Goal: Task Accomplishment & Management: Manage account settings

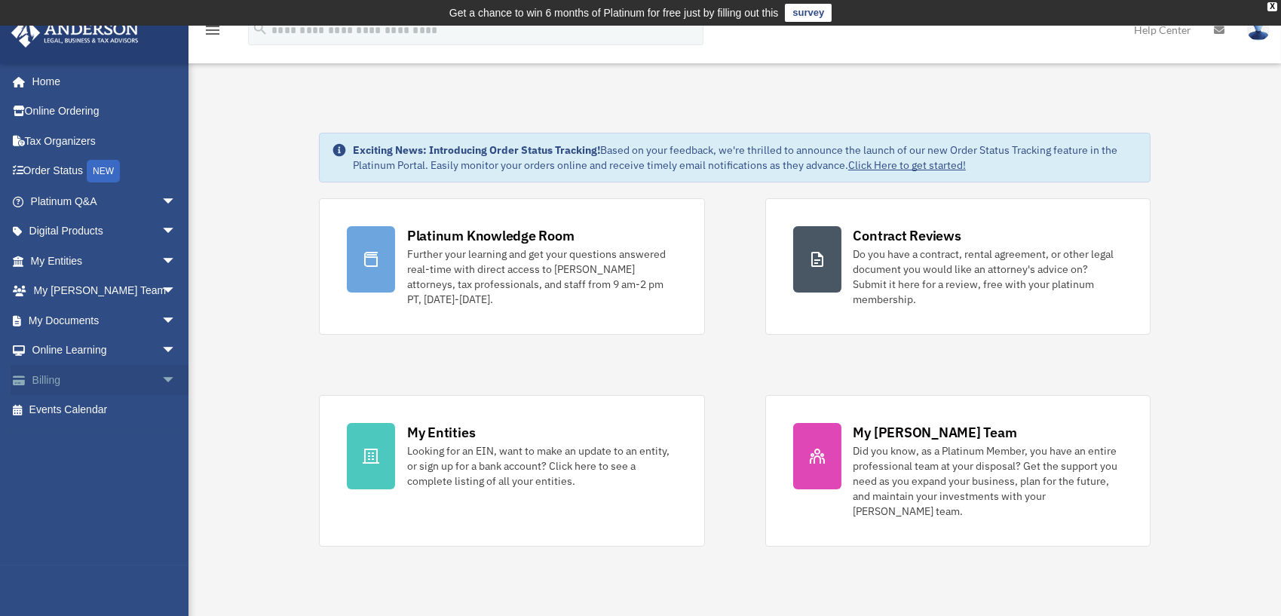
click at [63, 378] on link "Billing arrow_drop_down" at bounding box center [105, 380] width 188 height 30
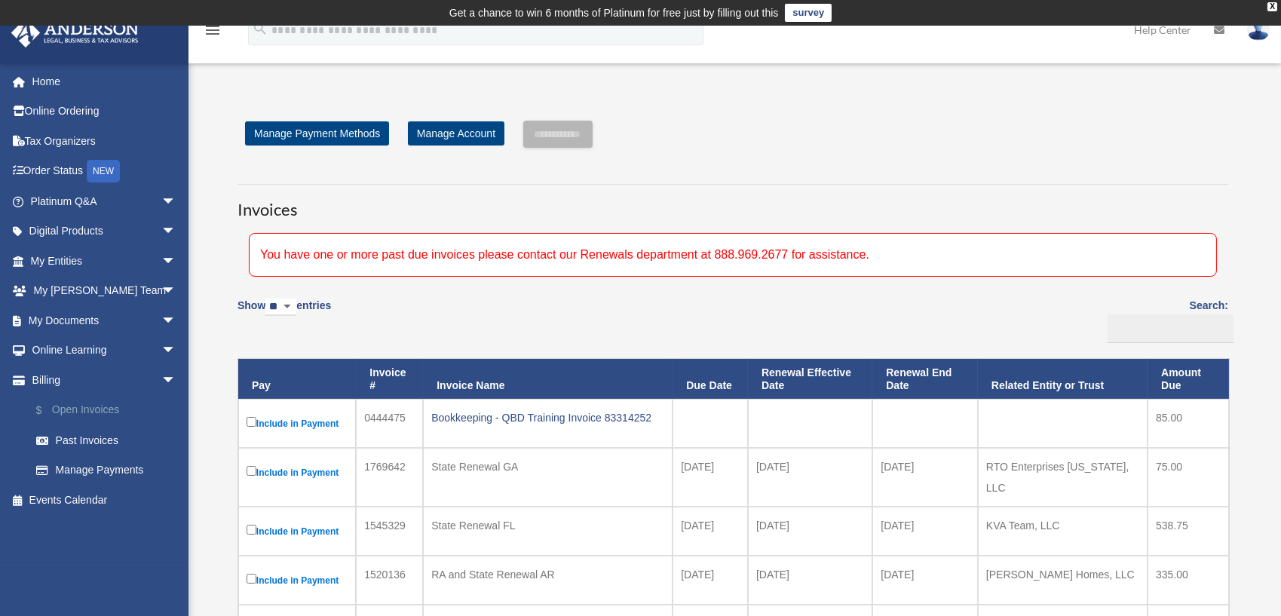
click at [92, 408] on link "$ Open Invoices" at bounding box center [110, 410] width 178 height 31
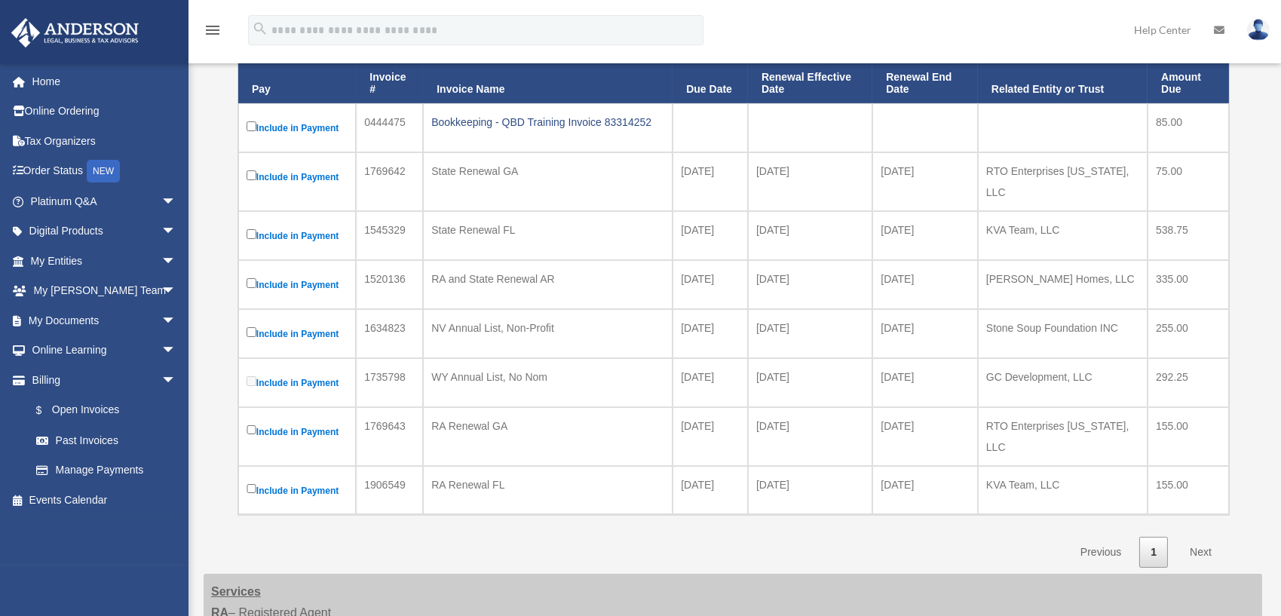
scroll to position [300, 0]
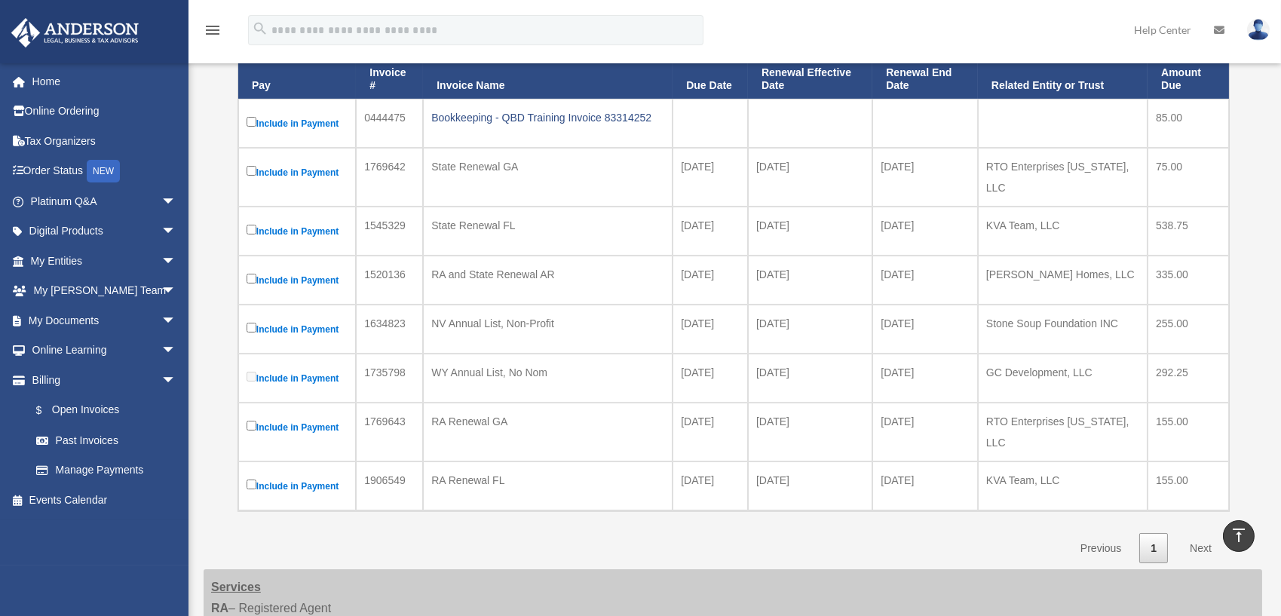
click at [1198, 533] on link "Next" at bounding box center [1200, 548] width 44 height 31
